Goal: Information Seeking & Learning: Learn about a topic

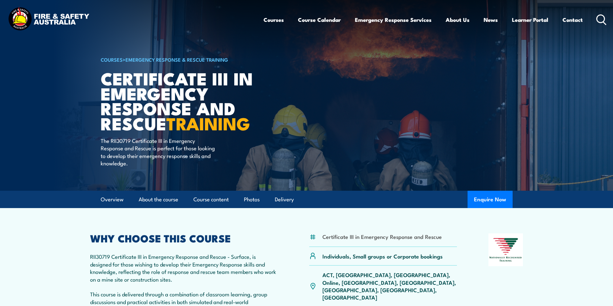
drag, startPoint x: 103, startPoint y: 79, endPoint x: 103, endPoint y: 75, distance: 4.5
click at [102, 75] on h1 "Certificate III in Emergency Response and Rescue TRAINING" at bounding box center [180, 101] width 159 height 60
drag, startPoint x: 100, startPoint y: 139, endPoint x: 195, endPoint y: 140, distance: 94.9
click at [196, 141] on p "The RII30719 Certificate III in Emergency Response and Rescue is perfect for th…" at bounding box center [159, 152] width 117 height 30
drag, startPoint x: 356, startPoint y: 259, endPoint x: 448, endPoint y: 261, distance: 92.0
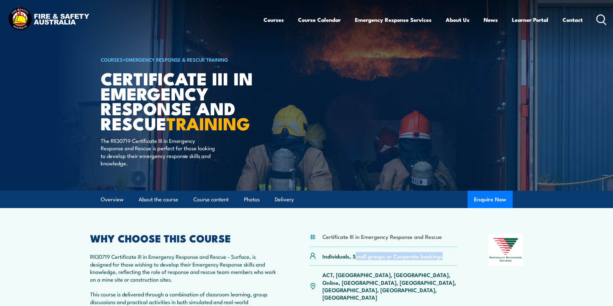
click at [448, 261] on div "Individuals, Small groups or Corporate bookings" at bounding box center [383, 256] width 148 height 19
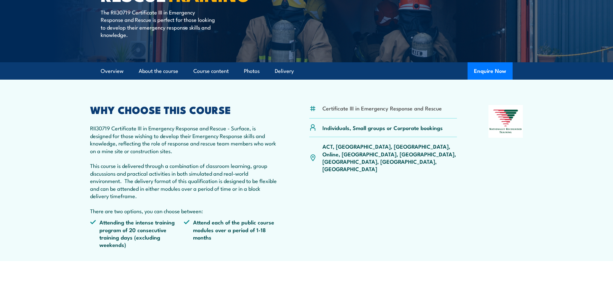
click at [130, 230] on li "Attending the intense training program of 20 consecutive training days (excludi…" at bounding box center [137, 234] width 94 height 30
drag, startPoint x: 133, startPoint y: 240, endPoint x: 160, endPoint y: 248, distance: 28.0
click at [160, 248] on li "Attending the intense training program of 20 consecutive training days (excludi…" at bounding box center [137, 234] width 94 height 30
drag, startPoint x: 264, startPoint y: 231, endPoint x: 192, endPoint y: 226, distance: 71.8
click at [192, 226] on li "Attend each of the public course modules over a period of 1-18 months" at bounding box center [231, 234] width 94 height 30
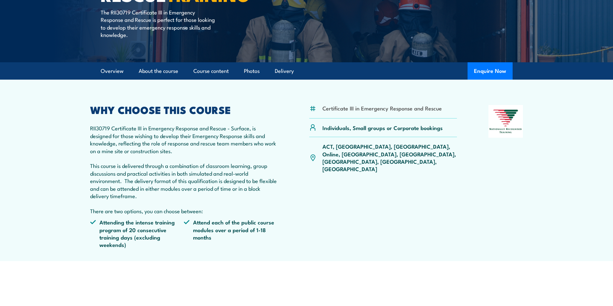
click at [311, 226] on div "Certificate III in Emergency Response and Rescue Individuals, Small groups or C…" at bounding box center [383, 179] width 148 height 149
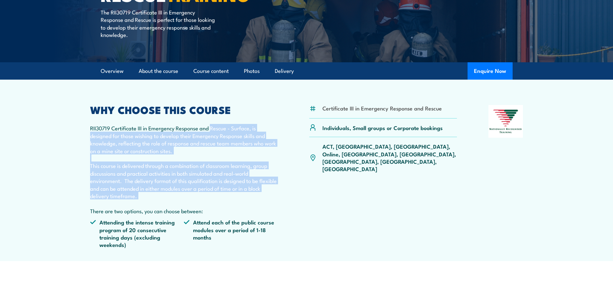
drag, startPoint x: 211, startPoint y: 130, endPoint x: 282, endPoint y: 201, distance: 100.0
click at [282, 201] on div "Certificate III in Emergency Response and Rescue Individuals, Small groups or C…" at bounding box center [306, 179] width 433 height 149
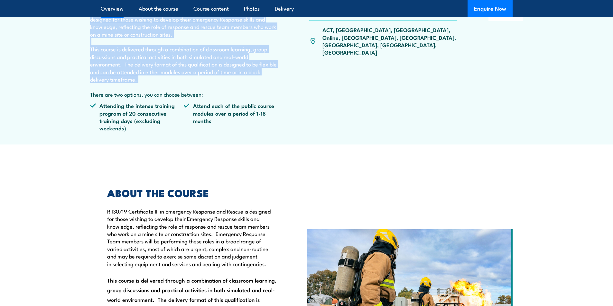
scroll to position [257, 0]
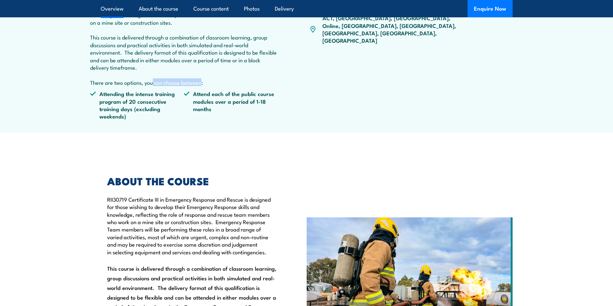
drag, startPoint x: 151, startPoint y: 85, endPoint x: 198, endPoint y: 85, distance: 47.3
click at [198, 85] on p "RII30719 Certificate III in Emergency Response and Rescue - Surface, is designe…" at bounding box center [184, 41] width 188 height 90
drag, startPoint x: 117, startPoint y: 97, endPoint x: 133, endPoint y: 114, distance: 23.7
click at [133, 114] on li "Attending the intense training program of 20 consecutive training days (excludi…" at bounding box center [137, 105] width 94 height 30
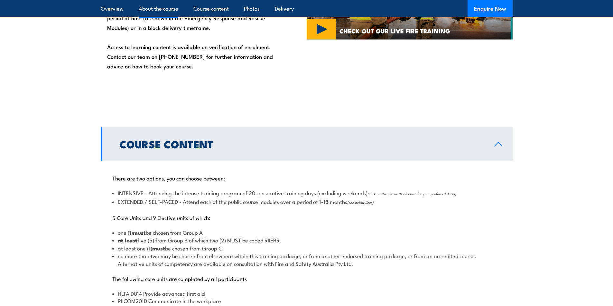
scroll to position [643, 0]
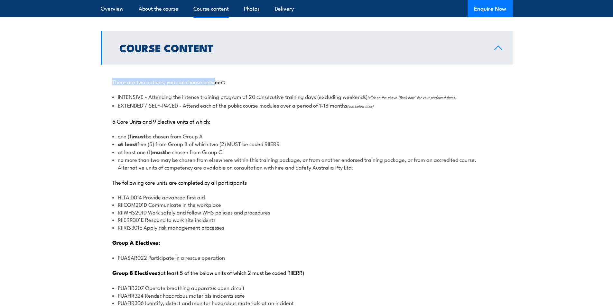
drag, startPoint x: 112, startPoint y: 85, endPoint x: 217, endPoint y: 84, distance: 104.5
click at [217, 84] on p "There are two options, you can choose between:" at bounding box center [306, 81] width 388 height 6
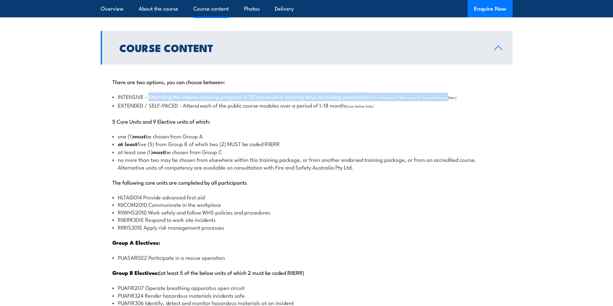
drag, startPoint x: 150, startPoint y: 97, endPoint x: 452, endPoint y: 99, distance: 302.3
click at [452, 99] on li "INTENSIVE - Attending the intense training program of 20 consecutive training d…" at bounding box center [306, 97] width 388 height 8
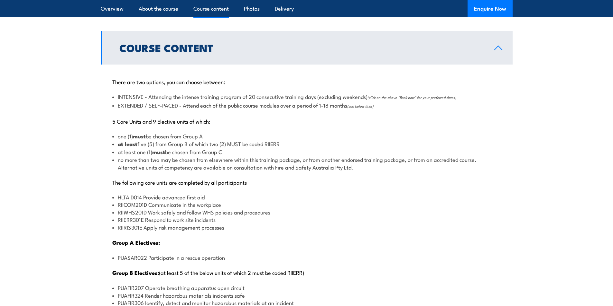
click at [188, 114] on div "There are two options, you can choose between: INTENSIVE - Attending the intens…" at bounding box center [307, 294] width 412 height 458
drag, startPoint x: 150, startPoint y: 107, endPoint x: 179, endPoint y: 107, distance: 28.9
click at [179, 107] on li "EXTENDED / SELF-PACED - Attend each of the public course modules over a period …" at bounding box center [306, 106] width 388 height 8
click at [201, 106] on li "EXTENDED / SELF-PACED - Attend each of the public course modules over a period …" at bounding box center [306, 106] width 388 height 8
drag, startPoint x: 244, startPoint y: 106, endPoint x: 376, endPoint y: 107, distance: 131.8
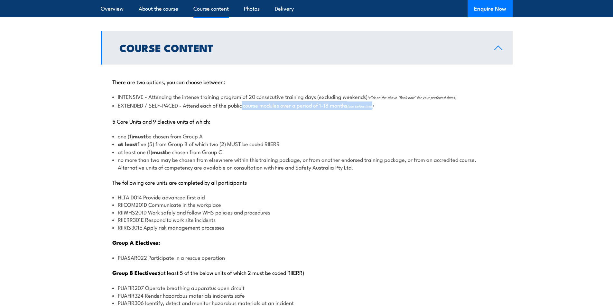
click at [376, 107] on li "EXTENDED / SELF-PACED - Attend each of the public course modules over a period …" at bounding box center [306, 106] width 388 height 8
click at [290, 121] on p "5 Core Units and 9 Elective units of which:" at bounding box center [306, 121] width 388 height 6
drag, startPoint x: 114, startPoint y: 123, endPoint x: 142, endPoint y: 121, distance: 28.3
click at [142, 121] on p "5 Core Units and 9 Elective units of which:" at bounding box center [306, 121] width 388 height 6
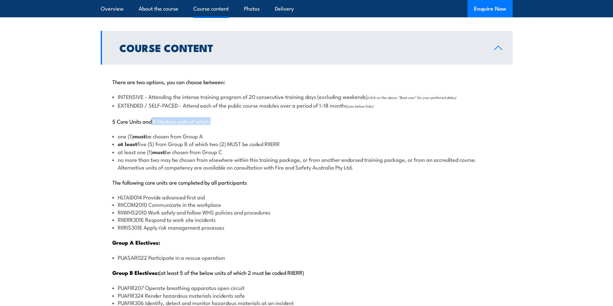
drag, startPoint x: 152, startPoint y: 123, endPoint x: 216, endPoint y: 120, distance: 64.4
click at [216, 120] on p "5 Core Units and 9 Elective units of which:" at bounding box center [306, 121] width 388 height 6
click at [118, 135] on li "one (1) must be chosen from Group A" at bounding box center [306, 136] width 388 height 8
drag, startPoint x: 144, startPoint y: 134, endPoint x: 216, endPoint y: 134, distance: 72.7
click at [216, 134] on li "one (1) must be chosen from Group A" at bounding box center [306, 136] width 388 height 8
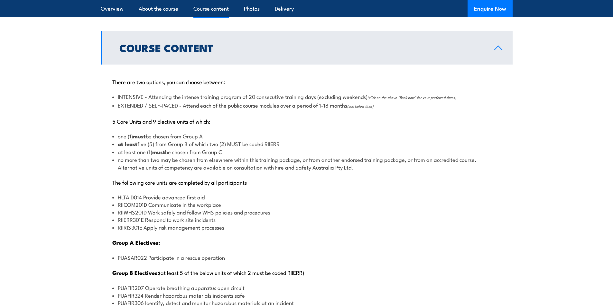
drag, startPoint x: 121, startPoint y: 148, endPoint x: 288, endPoint y: 146, distance: 166.6
click at [288, 146] on ul "one (1) must be chosen from Group A at least five (5) from Group B of which two…" at bounding box center [306, 151] width 388 height 39
click at [165, 159] on li "no more than two may be chosen from elsewhere within this training package, or …" at bounding box center [306, 163] width 388 height 15
drag, startPoint x: 142, startPoint y: 156, endPoint x: 224, endPoint y: 153, distance: 82.4
click at [224, 153] on ul "one (1) must be chosen from Group A at least five (5) from Group B of which two…" at bounding box center [306, 151] width 388 height 39
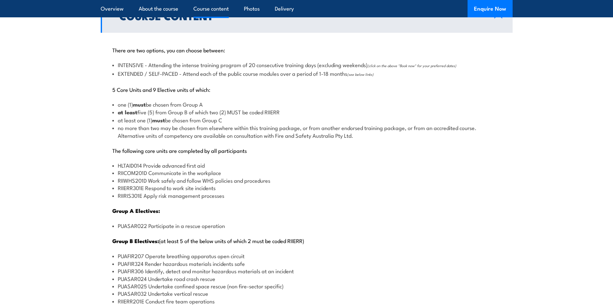
scroll to position [675, 0]
drag, startPoint x: 110, startPoint y: 152, endPoint x: 261, endPoint y: 150, distance: 150.8
click at [261, 150] on div "There are two options, you can choose between: INTENSIVE - Attending the intens…" at bounding box center [307, 261] width 412 height 458
click at [243, 152] on p "The following core units are completed by all participants" at bounding box center [306, 150] width 388 height 6
drag, startPoint x: 207, startPoint y: 165, endPoint x: 119, endPoint y: 163, distance: 88.1
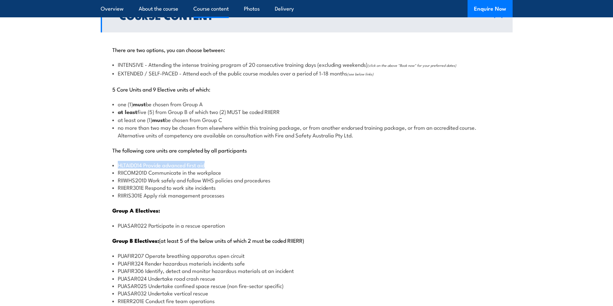
click at [119, 163] on li "HLTAID014 Provide advanced first aid" at bounding box center [306, 164] width 388 height 7
click at [150, 175] on li "RIICOM201D Communicate in the workplace" at bounding box center [306, 172] width 388 height 7
drag, startPoint x: 149, startPoint y: 173, endPoint x: 223, endPoint y: 172, distance: 74.6
click at [223, 172] on li "RIICOM201D Communicate in the workplace" at bounding box center [306, 172] width 388 height 7
drag, startPoint x: 149, startPoint y: 182, endPoint x: 239, endPoint y: 188, distance: 90.5
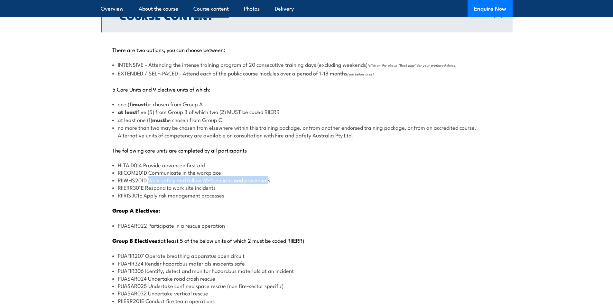
click at [266, 185] on ul "HLTAID014 Provide advanced first aid RIICOM201D Communicate in the workplace RI…" at bounding box center [306, 180] width 388 height 38
click at [231, 189] on li "RIIERR301E Respond to work site incidents" at bounding box center [306, 187] width 388 height 7
click at [223, 188] on li "RIIERR301E Respond to work site incidents" at bounding box center [306, 187] width 388 height 7
drag, startPoint x: 201, startPoint y: 190, endPoint x: 167, endPoint y: 187, distance: 34.2
click at [167, 187] on li "RIIERR301E Respond to work site incidents" at bounding box center [306, 187] width 388 height 7
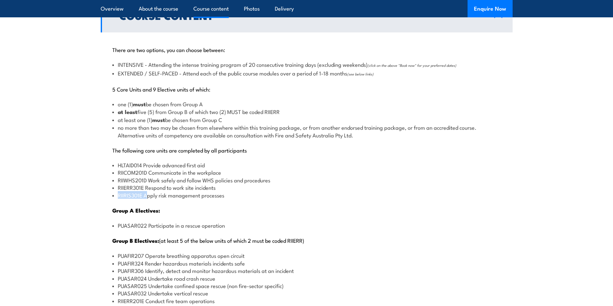
drag, startPoint x: 146, startPoint y: 196, endPoint x: 240, endPoint y: 191, distance: 94.0
click at [240, 191] on ul "HLTAID014 Provide advanced first aid RIICOM201D Communicate in the workplace RI…" at bounding box center [306, 180] width 388 height 38
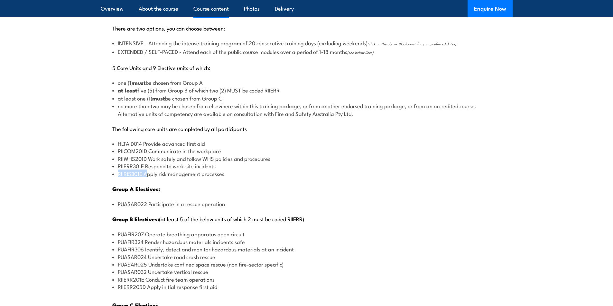
scroll to position [740, 0]
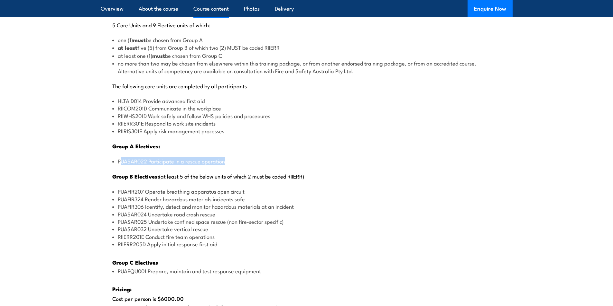
drag, startPoint x: 222, startPoint y: 164, endPoint x: 131, endPoint y: 170, distance: 91.2
click at [121, 160] on li "PUASAR022 Participate in a rescue operation" at bounding box center [306, 161] width 388 height 7
click at [122, 181] on strong "Group B Electives:" at bounding box center [135, 176] width 47 height 8
drag, startPoint x: 308, startPoint y: 176, endPoint x: 279, endPoint y: 180, distance: 29.7
click at [279, 180] on div "There are two options, you can choose between: INTENSIVE - Attending the intens…" at bounding box center [307, 197] width 412 height 458
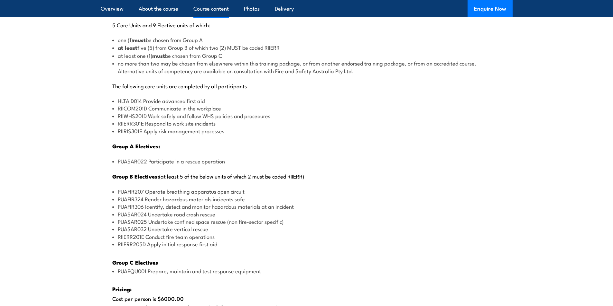
drag, startPoint x: 292, startPoint y: 195, endPoint x: 279, endPoint y: 197, distance: 13.1
click at [291, 195] on ul "PUAFIR207 Operate breathing apparatus open circuit PUAFIR324 Render hazardous m…" at bounding box center [306, 218] width 388 height 60
click at [249, 188] on li "PUAFIR207 Operate breathing apparatus open circuit" at bounding box center [306, 191] width 388 height 7
drag, startPoint x: 164, startPoint y: 201, endPoint x: 250, endPoint y: 198, distance: 85.9
click at [250, 198] on li "PUAFIR324 Render hazardous materials incidents safe" at bounding box center [306, 198] width 388 height 7
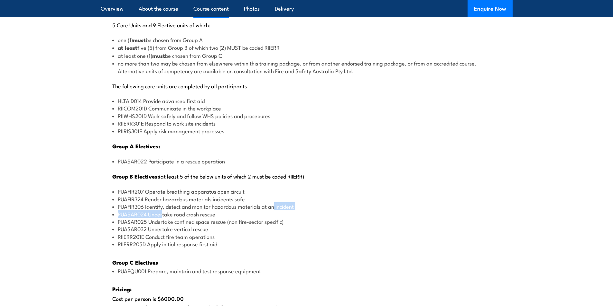
drag, startPoint x: 162, startPoint y: 212, endPoint x: 211, endPoint y: 212, distance: 48.9
click at [275, 206] on ul "PUAFIR207 Operate breathing apparatus open circuit PUAFIR324 Render hazardous m…" at bounding box center [306, 218] width 388 height 60
click at [205, 213] on li "PUASAR024 Undertake road crash rescue" at bounding box center [306, 214] width 388 height 7
drag, startPoint x: 208, startPoint y: 217, endPoint x: 164, endPoint y: 215, distance: 44.4
click at [164, 215] on li "PUASAR024 Undertake road crash rescue" at bounding box center [306, 214] width 388 height 7
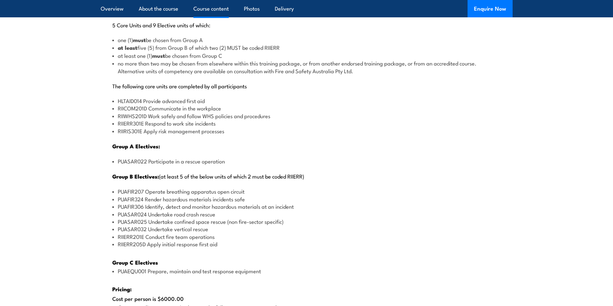
click at [172, 223] on li "PUASAR025 Undertake confined space rescue (non fire-sector specific)" at bounding box center [306, 221] width 388 height 7
drag, startPoint x: 153, startPoint y: 225, endPoint x: 256, endPoint y: 222, distance: 102.9
click at [257, 222] on li "PUASAR025 Undertake confined space rescue (non fire-sector specific)" at bounding box center [306, 221] width 388 height 7
drag, startPoint x: 210, startPoint y: 231, endPoint x: 218, endPoint y: 228, distance: 8.4
click at [211, 231] on li "PUASAR032 Undertake vertical rescue" at bounding box center [306, 228] width 388 height 7
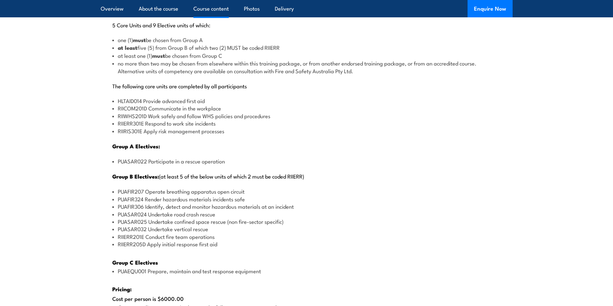
drag, startPoint x: 222, startPoint y: 228, endPoint x: 225, endPoint y: 227, distance: 3.4
click at [223, 228] on li "PUASAR032 Undertake vertical rescue" at bounding box center [306, 228] width 388 height 7
drag, startPoint x: 227, startPoint y: 223, endPoint x: 267, endPoint y: 228, distance: 40.1
click at [297, 223] on li "PUASAR025 Undertake confined space rescue (non fire-sector specific)" at bounding box center [306, 221] width 388 height 7
drag, startPoint x: 244, startPoint y: 229, endPoint x: 235, endPoint y: 230, distance: 8.8
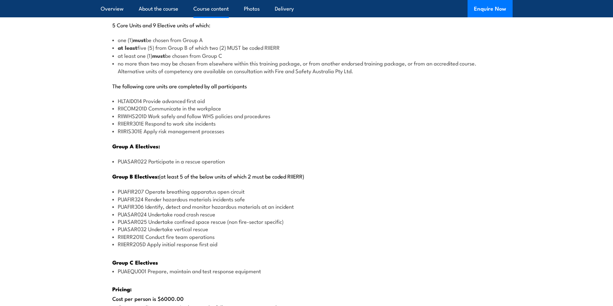
click at [243, 230] on li "PUASAR032 Undertake vertical rescue" at bounding box center [306, 228] width 388 height 7
drag, startPoint x: 204, startPoint y: 232, endPoint x: 154, endPoint y: 230, distance: 50.2
click at [154, 230] on li "PUASAR032 Undertake vertical rescue" at bounding box center [306, 228] width 388 height 7
drag, startPoint x: 162, startPoint y: 239, endPoint x: 216, endPoint y: 235, distance: 54.5
click at [216, 235] on li "RIIERR201E Conduct fire team operations" at bounding box center [306, 236] width 388 height 7
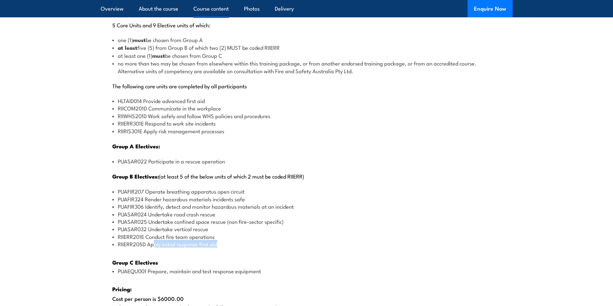
drag, startPoint x: 225, startPoint y: 243, endPoint x: 205, endPoint y: 240, distance: 20.2
click at [153, 244] on li "RIIERR205D Apply initial response first aid" at bounding box center [306, 244] width 388 height 7
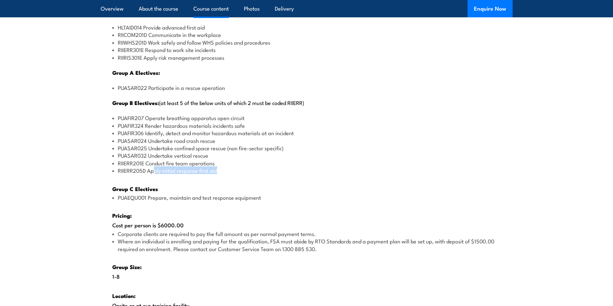
scroll to position [836, 0]
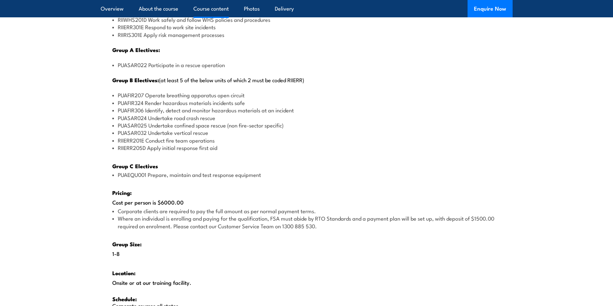
click at [154, 179] on div "There are two options, you can choose between: INTENSIVE - Attending the intens…" at bounding box center [307, 101] width 412 height 458
drag, startPoint x: 146, startPoint y: 175, endPoint x: 172, endPoint y: 175, distance: 25.7
click at [165, 175] on li "PUAEQU001 Prepare, maintain and test response equipment" at bounding box center [306, 174] width 388 height 7
drag, startPoint x: 172, startPoint y: 176, endPoint x: 200, endPoint y: 175, distance: 28.0
click at [193, 176] on li "PUAEQU001 Prepare, maintain and test response equipment" at bounding box center [306, 174] width 388 height 7
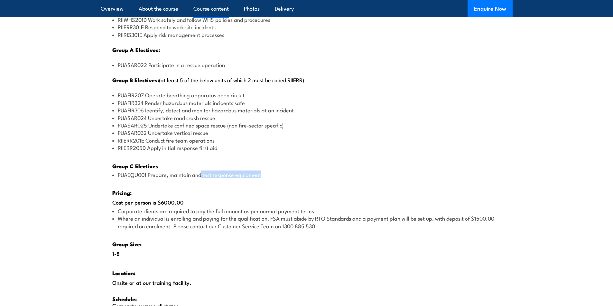
drag, startPoint x: 202, startPoint y: 175, endPoint x: 253, endPoint y: 178, distance: 51.2
click at [260, 174] on li "PUAEQU001 Prepare, maintain and test response equipment" at bounding box center [306, 174] width 388 height 7
click at [225, 185] on div "There are two options, you can choose between: INTENSIVE - Attending the intens…" at bounding box center [307, 101] width 412 height 458
drag, startPoint x: 119, startPoint y: 205, endPoint x: 184, endPoint y: 203, distance: 65.0
click at [184, 203] on div "There are two options, you can choose between: INTENSIVE - Attending the intens…" at bounding box center [307, 101] width 412 height 458
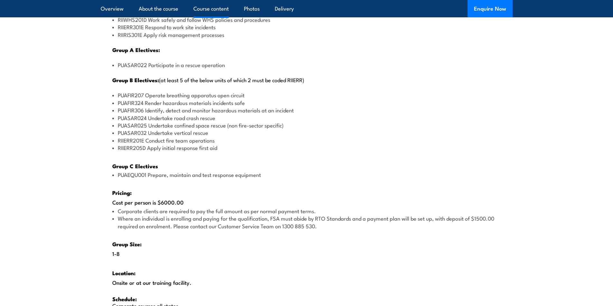
click at [213, 199] on div "There are two options, you can choose between: INTENSIVE - Attending the intens…" at bounding box center [307, 101] width 412 height 458
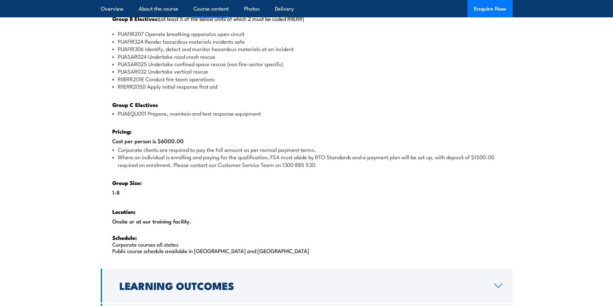
scroll to position [900, 0]
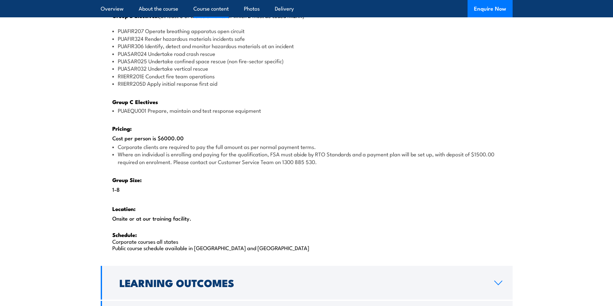
drag, startPoint x: 119, startPoint y: 190, endPoint x: 114, endPoint y: 191, distance: 5.3
click at [111, 191] on div "There are two options, you can choose between: INTENSIVE - Attending the intens…" at bounding box center [307, 36] width 412 height 458
click at [133, 205] on strong "Location:" at bounding box center [123, 209] width 23 height 8
drag, startPoint x: 190, startPoint y: 220, endPoint x: 95, endPoint y: 221, distance: 94.9
click at [95, 221] on section "Course Content There are two options, you can choose between: INTENSIVE - Atten…" at bounding box center [306, 54] width 613 height 561
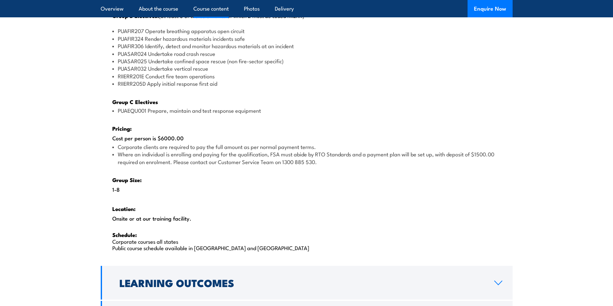
click at [239, 228] on div "There are two options, you can choose between: INTENSIVE - Attending the intens…" at bounding box center [307, 36] width 412 height 458
click at [196, 228] on div "There are two options, you can choose between: INTENSIVE - Attending the intens…" at bounding box center [307, 36] width 412 height 458
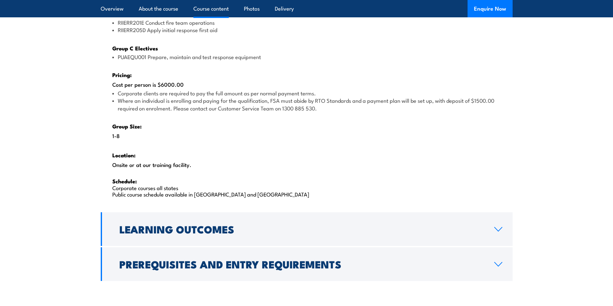
scroll to position [965, 0]
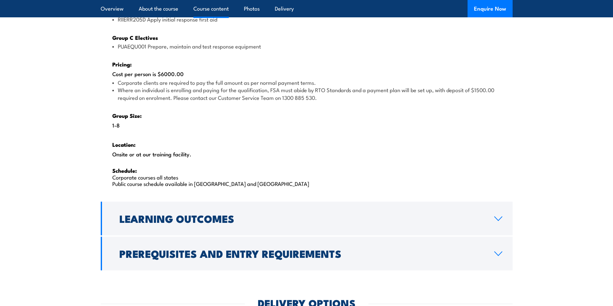
drag, startPoint x: 137, startPoint y: 175, endPoint x: 127, endPoint y: 197, distance: 24.3
drag, startPoint x: 119, startPoint y: 185, endPoint x: 234, endPoint y: 182, distance: 115.8
click at [234, 182] on p "Schedule: Corporate courses all states Public course schedule available in [GEO…" at bounding box center [306, 177] width 388 height 20
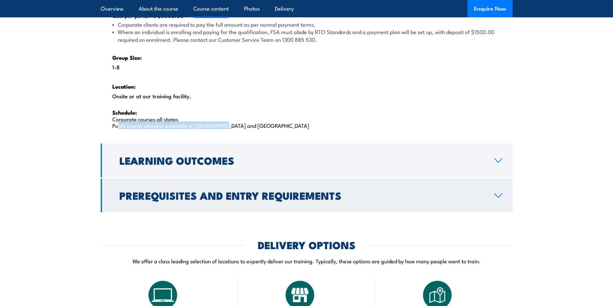
scroll to position [1029, 0]
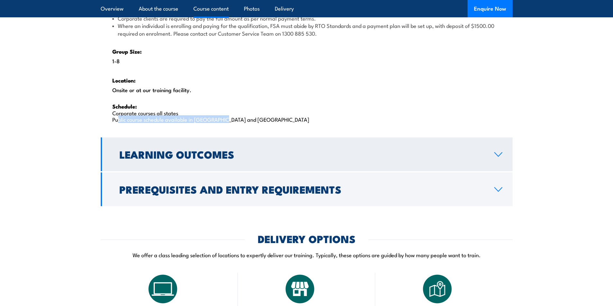
drag, startPoint x: 210, startPoint y: 156, endPoint x: 214, endPoint y: 156, distance: 3.9
click at [211, 156] on h2 "Learning Outcomes" at bounding box center [301, 154] width 364 height 9
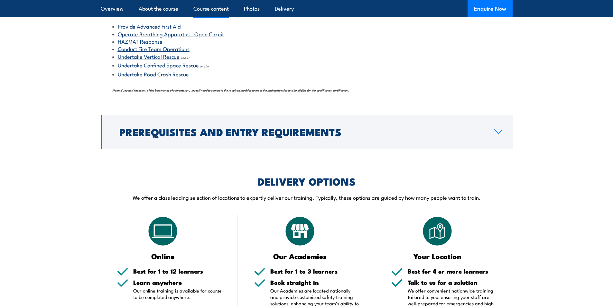
scroll to position [844, 0]
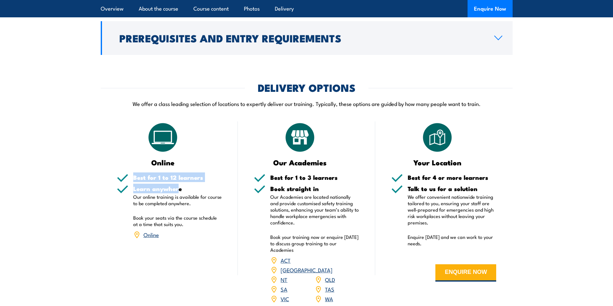
drag, startPoint x: 171, startPoint y: 186, endPoint x: 186, endPoint y: 180, distance: 15.4
click at [127, 175] on div "Best for 1 to 12 learners Learn anywhere Our online training is available for c…" at bounding box center [169, 211] width 105 height 73
click at [195, 181] on h5 "Best for 1 to 12 learners" at bounding box center [177, 178] width 89 height 6
drag, startPoint x: 186, startPoint y: 191, endPoint x: 114, endPoint y: 182, distance: 73.3
click at [114, 182] on div "Online Best for 1 to 12 learners Learn anywhere Our online training is availabl…" at bounding box center [169, 217] width 137 height 191
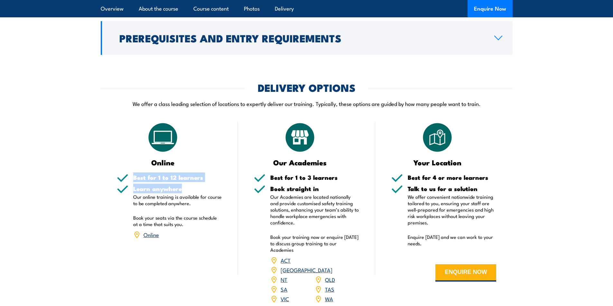
click at [199, 186] on div "Best for 1 to 12 learners" at bounding box center [177, 180] width 89 height 11
drag, startPoint x: 128, startPoint y: 199, endPoint x: 197, endPoint y: 205, distance: 69.4
click at [197, 205] on div "Learn anywhere Our online training is available for course to be completed anyw…" at bounding box center [169, 217] width 105 height 62
click at [275, 178] on h5 "Best for 1 to 3 learners" at bounding box center [314, 178] width 89 height 6
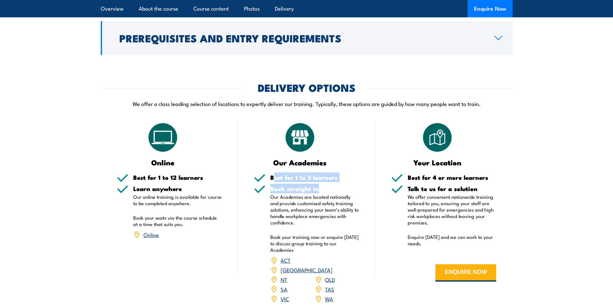
drag, startPoint x: 274, startPoint y: 179, endPoint x: 334, endPoint y: 188, distance: 60.4
click at [334, 188] on div "Best for 1 to 3 learners Book straight in Our Academies are located nationally …" at bounding box center [306, 244] width 105 height 138
click at [355, 181] on h5 "Best for 1 to 3 learners" at bounding box center [314, 178] width 89 height 6
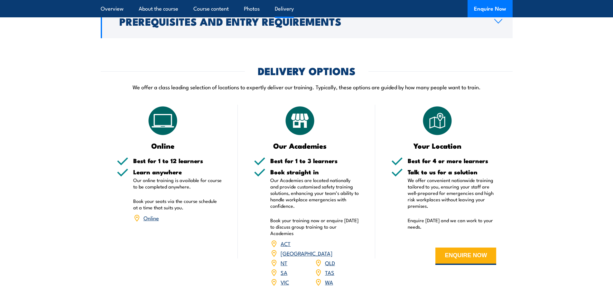
scroll to position [876, 0]
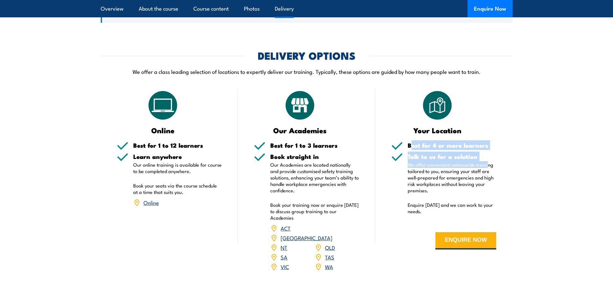
drag, startPoint x: 412, startPoint y: 146, endPoint x: 487, endPoint y: 160, distance: 76.9
click at [487, 162] on div "Best for 4 or more learners Talk to us for a solution We offer convenient natio…" at bounding box center [443, 200] width 105 height 117
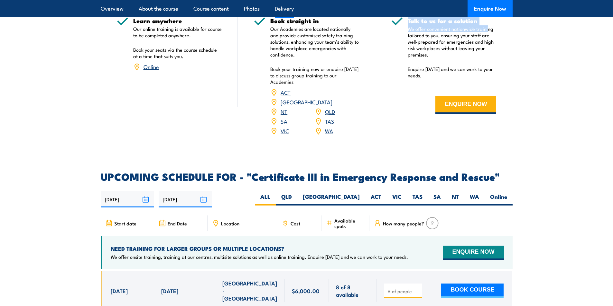
scroll to position [1069, 0]
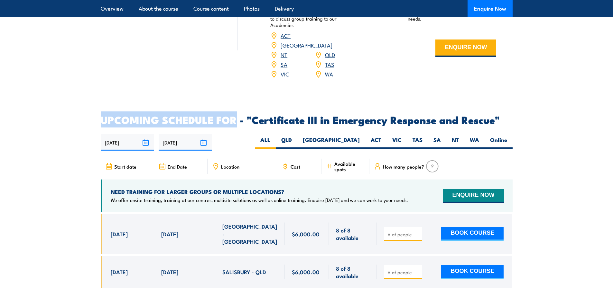
drag, startPoint x: 100, startPoint y: 110, endPoint x: 237, endPoint y: 106, distance: 137.0
click at [237, 115] on section "UPCOMING SCHEDULE FOR - "Certificate III in Emergency Response and Rescue" [DAT…" at bounding box center [306, 206] width 613 height 183
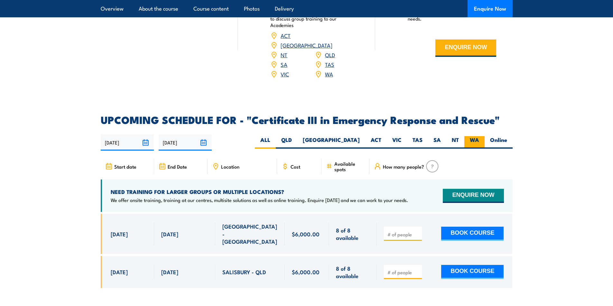
click at [472, 136] on label "WA" at bounding box center [474, 142] width 20 height 13
click at [479, 136] on input "WA" at bounding box center [481, 138] width 4 height 4
radio input "true"
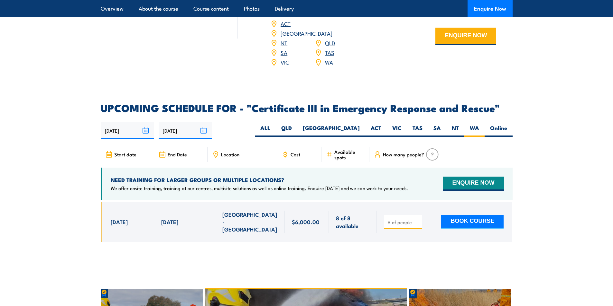
scroll to position [1415, 0]
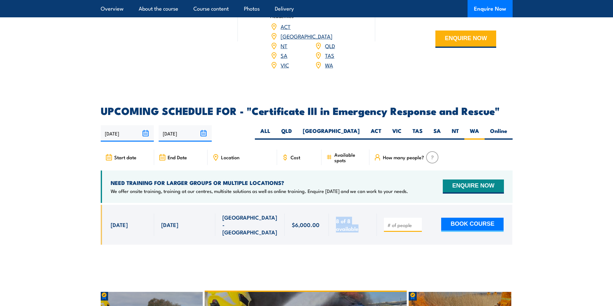
drag, startPoint x: 332, startPoint y: 210, endPoint x: 396, endPoint y: 212, distance: 64.3
click at [379, 223] on div "[DATE] - [DATE]" at bounding box center [307, 225] width 412 height 40
click at [399, 222] on input "number" at bounding box center [403, 225] width 32 height 6
click at [416, 222] on input "1" at bounding box center [403, 225] width 32 height 6
click at [416, 222] on input "2" at bounding box center [403, 225] width 32 height 6
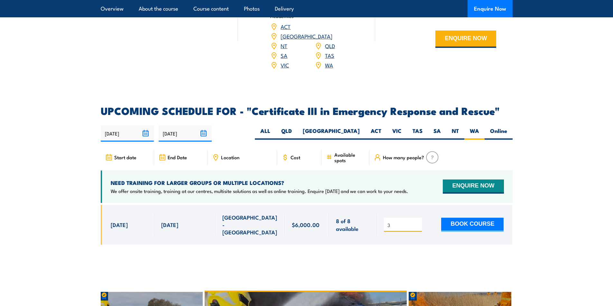
click at [416, 222] on input "3" at bounding box center [403, 225] width 32 height 6
type input "8"
click at [416, 222] on input "8" at bounding box center [403, 225] width 32 height 6
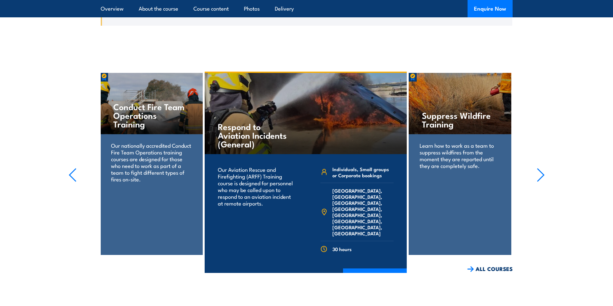
scroll to position [1640, 0]
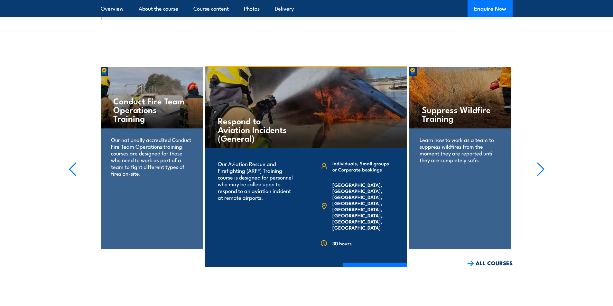
click at [541, 162] on icon "button" at bounding box center [540, 169] width 8 height 14
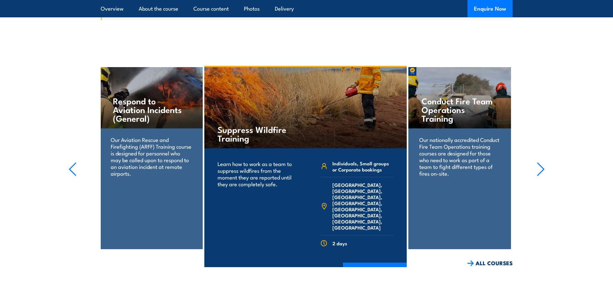
click at [541, 162] on icon "button" at bounding box center [540, 169] width 8 height 14
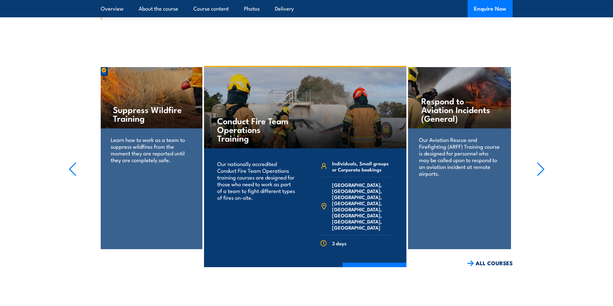
click at [541, 162] on icon "button" at bounding box center [540, 169] width 8 height 14
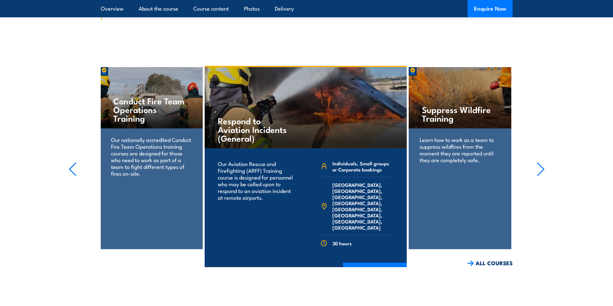
click at [541, 162] on icon "button" at bounding box center [540, 169] width 8 height 14
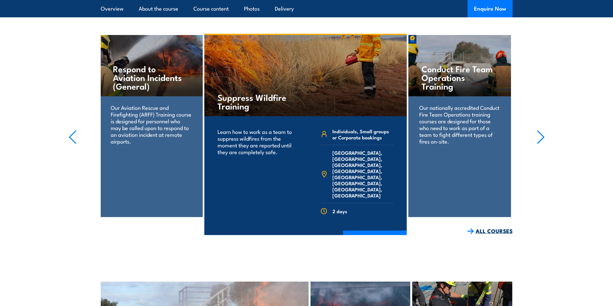
click at [487, 228] on link "ALL COURSES" at bounding box center [489, 231] width 45 height 7
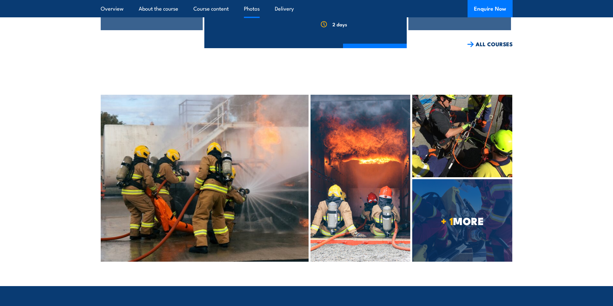
scroll to position [1961, 0]
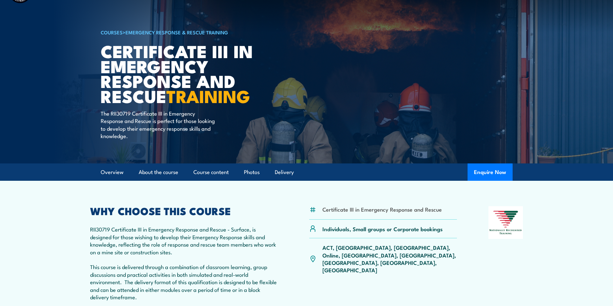
scroll to position [64, 0]
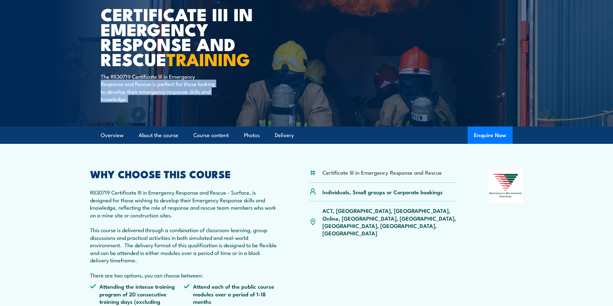
drag, startPoint x: 102, startPoint y: 84, endPoint x: 171, endPoint y: 96, distance: 70.6
click at [171, 96] on p "The RII30719 Certificate III in Emergency Response and Rescue is perfect for th…" at bounding box center [159, 88] width 117 height 30
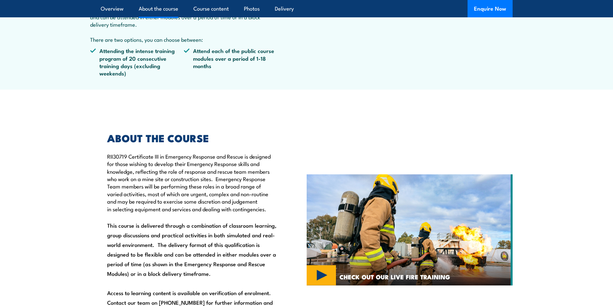
scroll to position [354, 0]
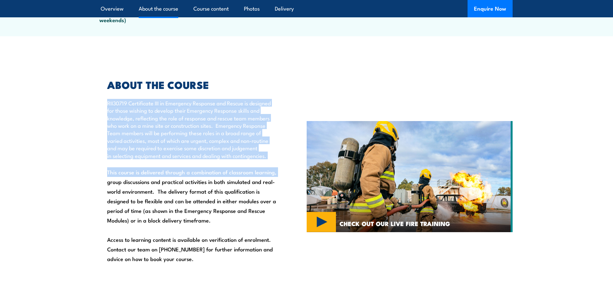
drag, startPoint x: 104, startPoint y: 104, endPoint x: 274, endPoint y: 172, distance: 183.8
click at [274, 172] on div "ABOUT THE COURSE RII30719 Certificate III in Emergency Response and Rescue is d…" at bounding box center [189, 177] width 176 height 194
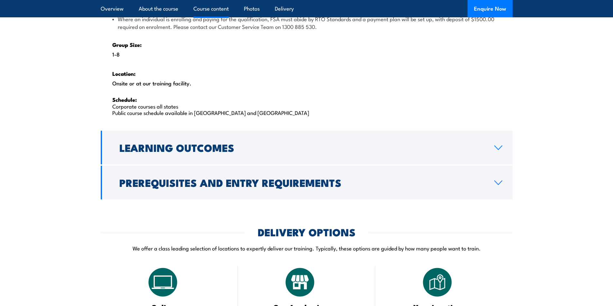
scroll to position [1093, 0]
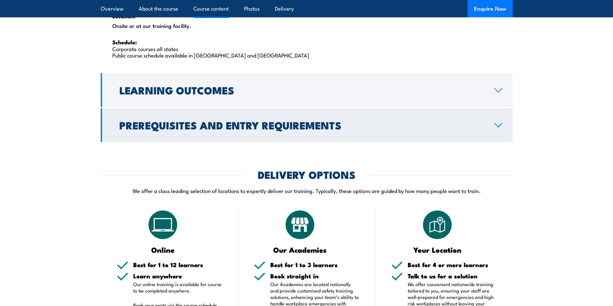
click at [218, 129] on h2 "Prerequisites and Entry Requirements" at bounding box center [301, 125] width 364 height 9
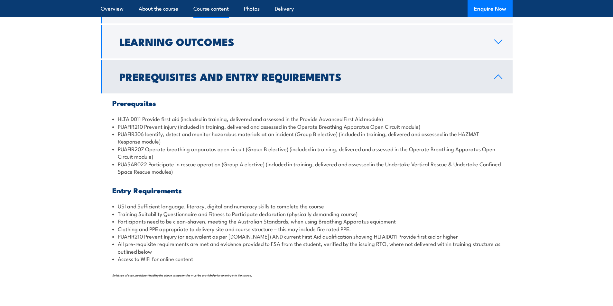
scroll to position [721, 0]
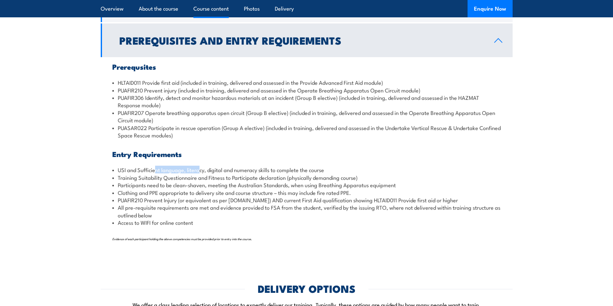
drag, startPoint x: 193, startPoint y: 169, endPoint x: 198, endPoint y: 169, distance: 4.5
click at [198, 169] on li "USI and Sufficient language, literacy, digital and numeracy skills to complete …" at bounding box center [306, 169] width 388 height 7
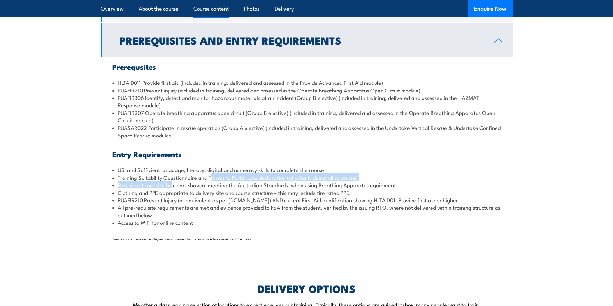
drag, startPoint x: 173, startPoint y: 182, endPoint x: 199, endPoint y: 187, distance: 26.9
click at [211, 179] on ul "USI and Sufficient language, literacy, digital and numeracy skills to complete …" at bounding box center [306, 196] width 388 height 60
click at [187, 184] on li "Participants need to be clean-shaven, meeting the Australian Standards, when us…" at bounding box center [306, 184] width 388 height 7
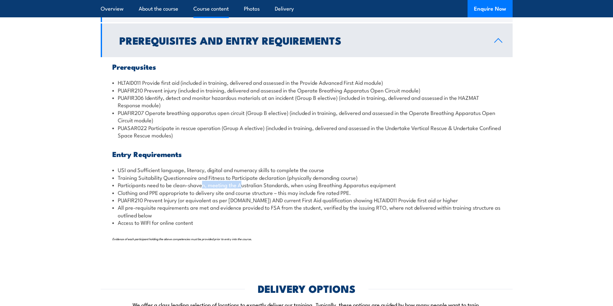
drag, startPoint x: 203, startPoint y: 181, endPoint x: 243, endPoint y: 182, distance: 40.2
click at [243, 182] on li "Participants need to be clean-shaven, meeting the Australian Standards, when us…" at bounding box center [306, 184] width 388 height 7
click at [188, 188] on li "Participants need to be clean-shaven, meeting the Australian Standards, when us…" at bounding box center [306, 184] width 388 height 7
click at [197, 185] on li "Participants need to be clean-shaven, meeting the Australian Standards, when us…" at bounding box center [306, 184] width 388 height 7
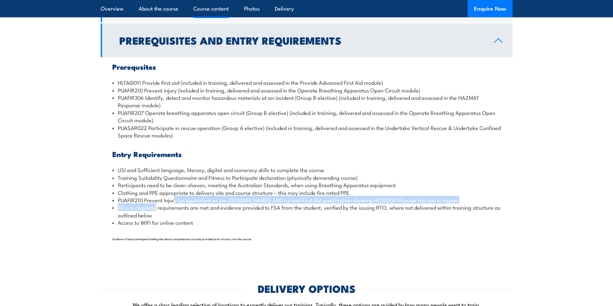
drag, startPoint x: 155, startPoint y: 205, endPoint x: 176, endPoint y: 201, distance: 21.8
click at [176, 201] on ul "USI and Sufficient language, literacy, digital and numeracy skills to complete …" at bounding box center [306, 196] width 388 height 60
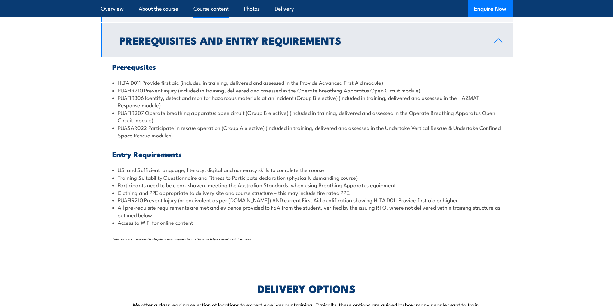
click at [182, 210] on li "All pre-requisite requirements are met and evidence provided to FSA from the st…" at bounding box center [306, 211] width 388 height 15
click at [183, 211] on li "All pre-requisite requirements are met and evidence provided to FSA from the st…" at bounding box center [306, 211] width 388 height 15
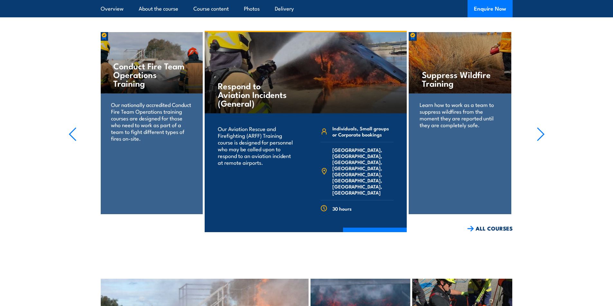
scroll to position [1415, 0]
